Goal: Use online tool/utility: Utilize a website feature to perform a specific function

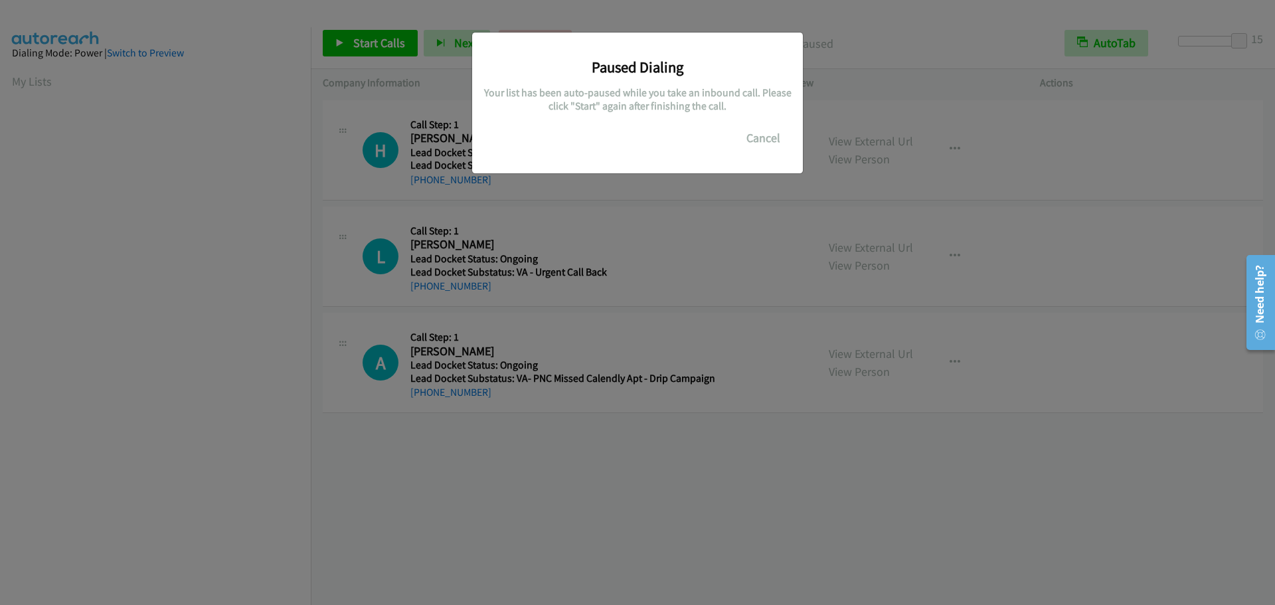
scroll to position [140, 0]
click at [749, 145] on button "Cancel" at bounding box center [763, 138] width 59 height 27
click at [744, 141] on button "Cancel" at bounding box center [763, 138] width 59 height 27
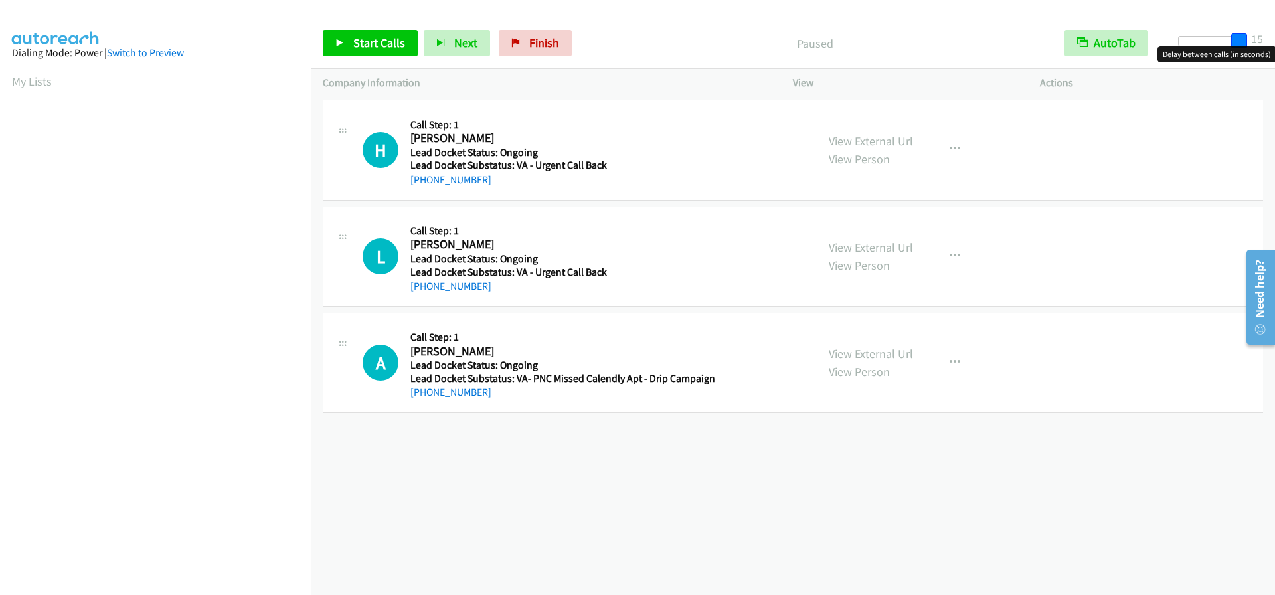
drag, startPoint x: 1188, startPoint y: 40, endPoint x: 1263, endPoint y: 38, distance: 75.8
click at [1263, 38] on div "Start Calls Pause Next Finish Paused AutoTab AutoTab 15" at bounding box center [793, 43] width 964 height 51
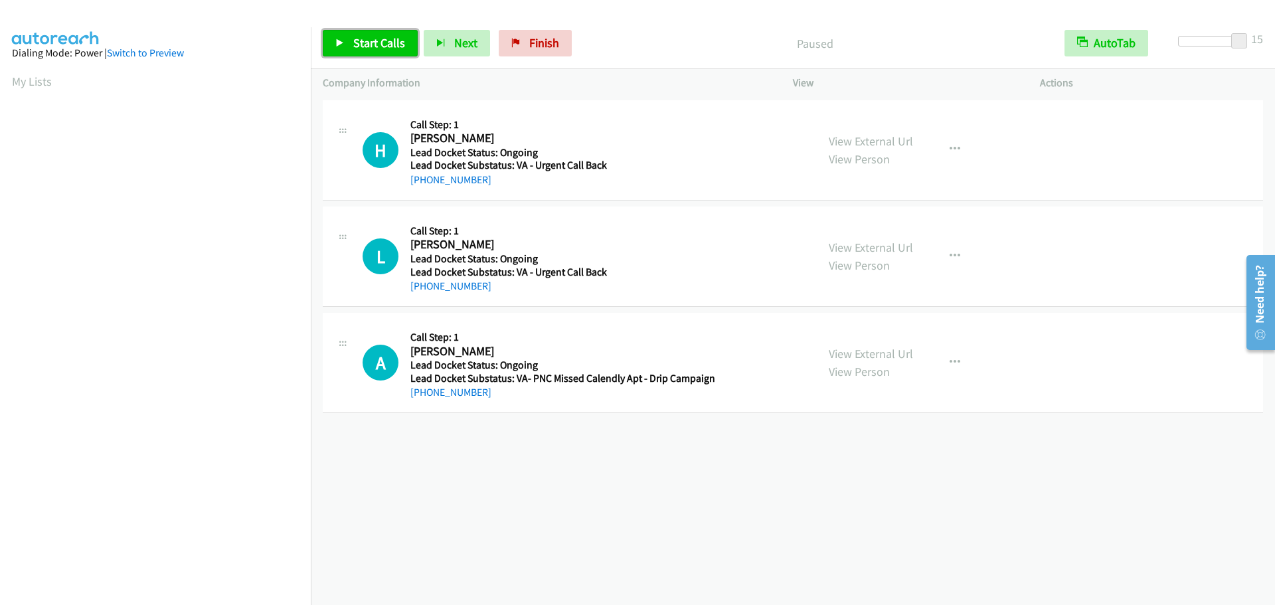
click at [379, 37] on span "Start Calls" at bounding box center [379, 42] width 52 height 15
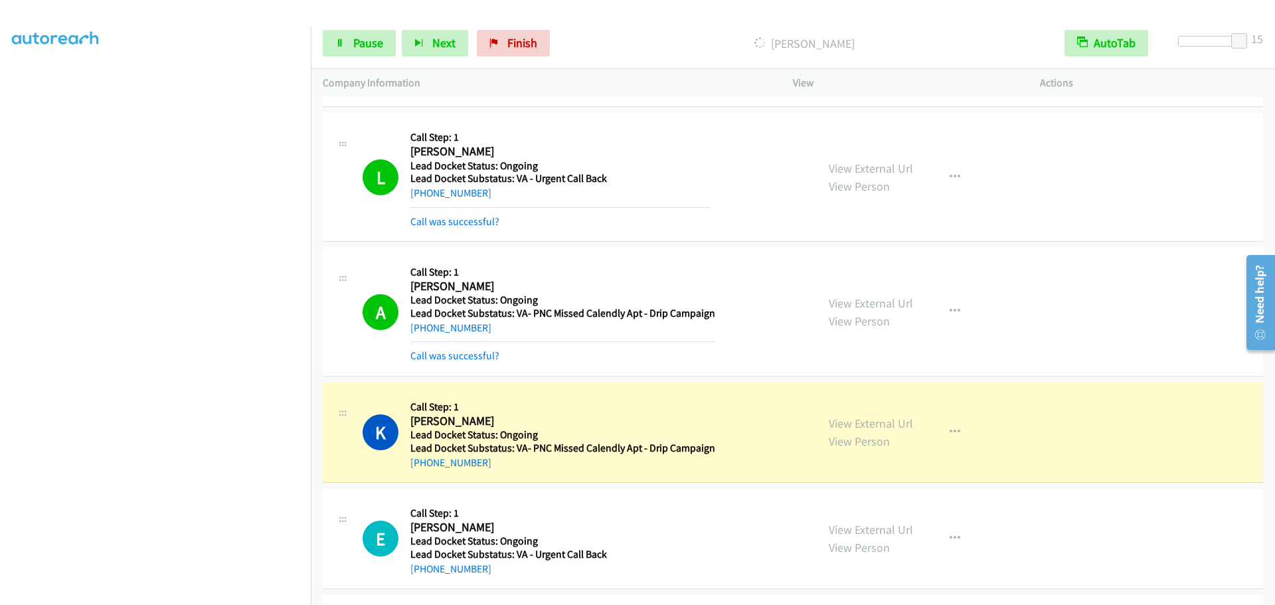
scroll to position [266, 0]
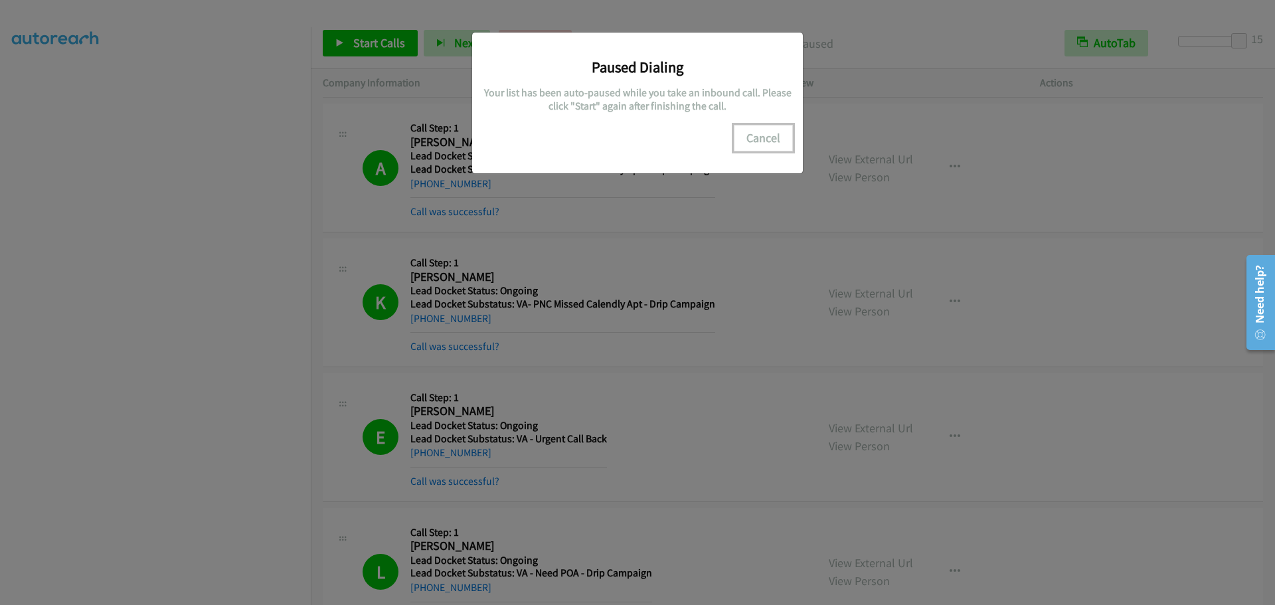
click at [783, 141] on button "Cancel" at bounding box center [763, 138] width 59 height 27
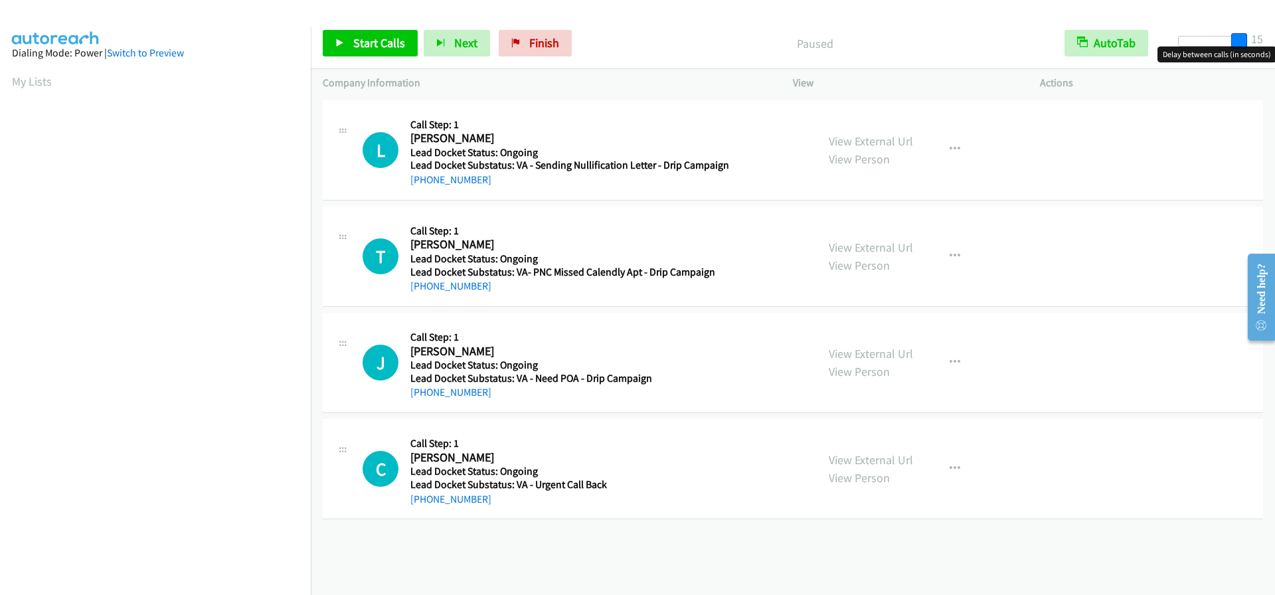
drag, startPoint x: 1189, startPoint y: 43, endPoint x: 1332, endPoint y: 40, distance: 143.5
click at [1275, 40] on html "Start Calls Pause Next Finish Paused AutoTab AutoTab 15 Company Information Inf…" at bounding box center [637, 31] width 1275 height 63
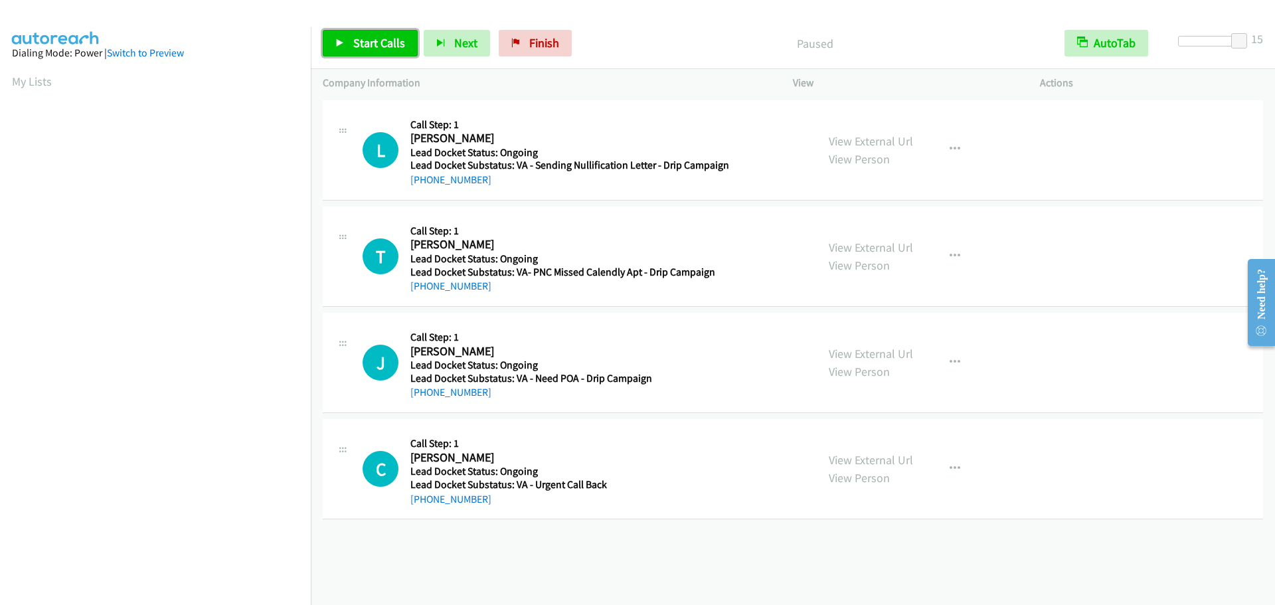
click at [390, 40] on span "Start Calls" at bounding box center [379, 42] width 52 height 15
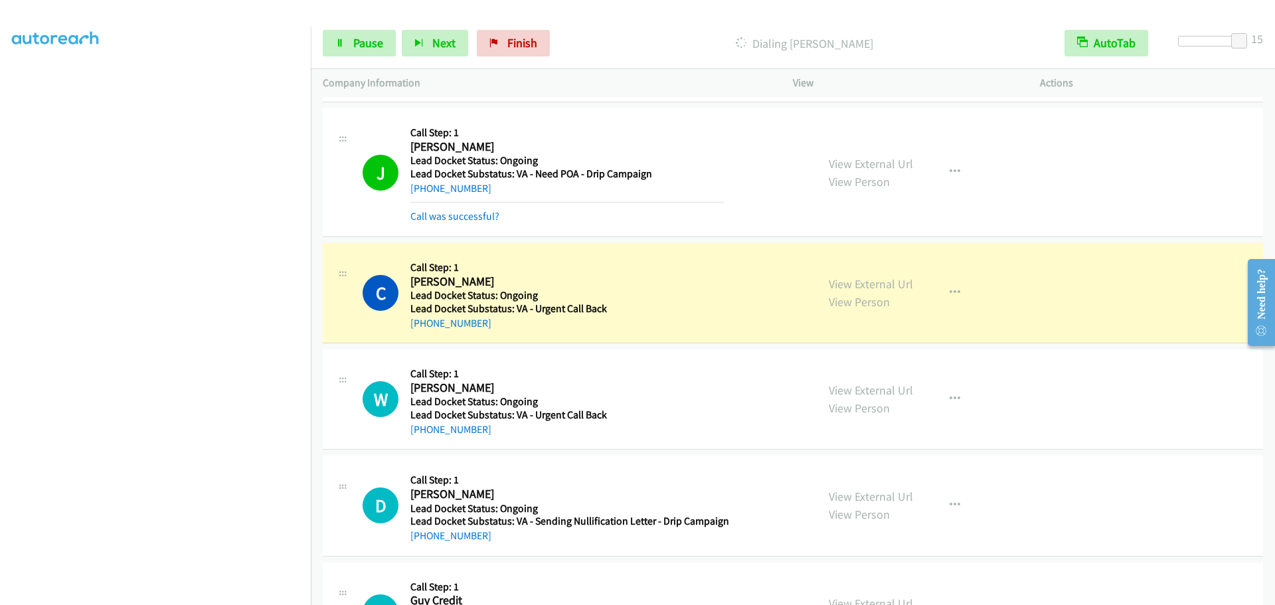
scroll to position [338, 0]
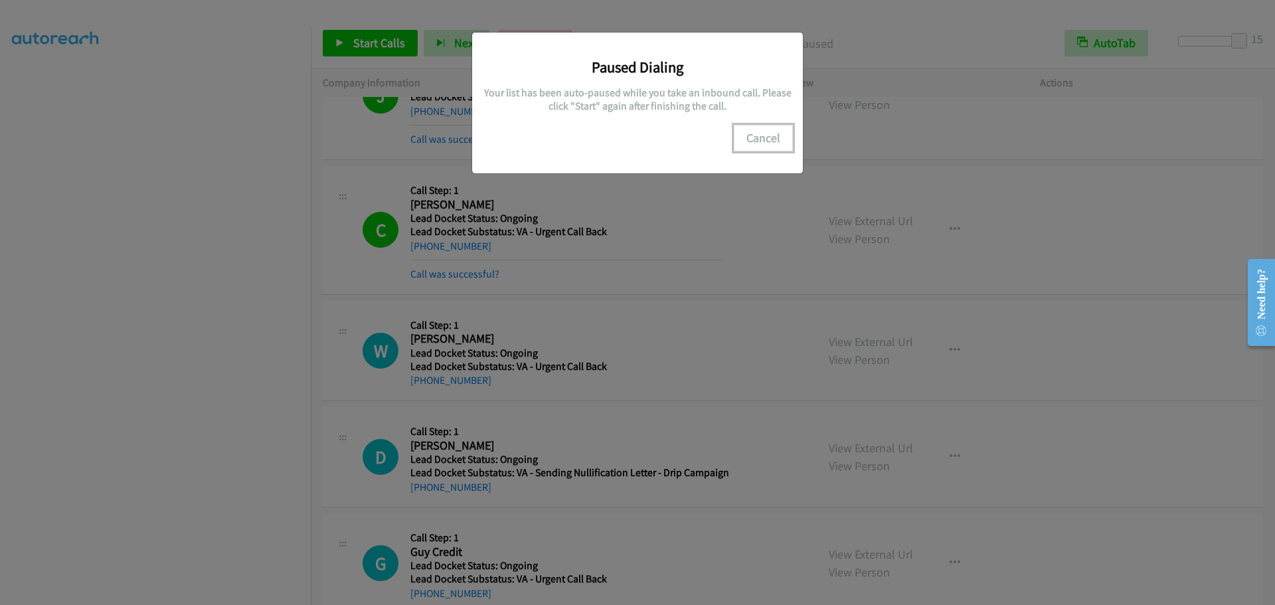
drag, startPoint x: 766, startPoint y: 140, endPoint x: 844, endPoint y: 154, distance: 79.0
click at [766, 139] on button "Cancel" at bounding box center [763, 138] width 59 height 27
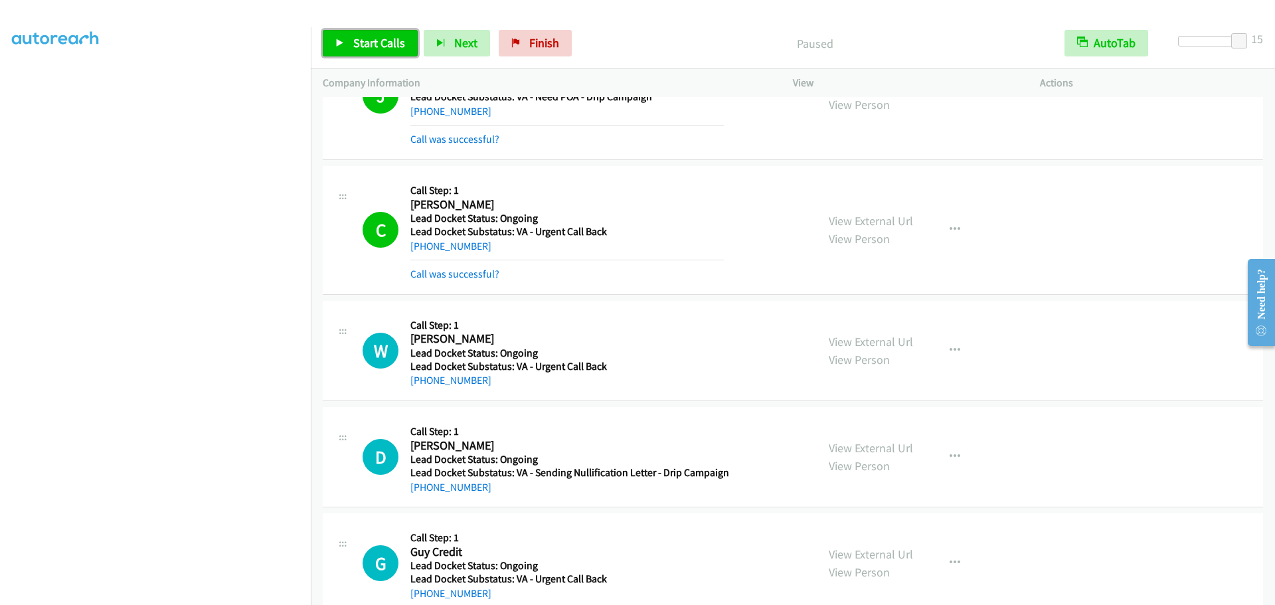
click at [367, 43] on span "Start Calls" at bounding box center [379, 42] width 52 height 15
